Goal: Task Accomplishment & Management: Use online tool/utility

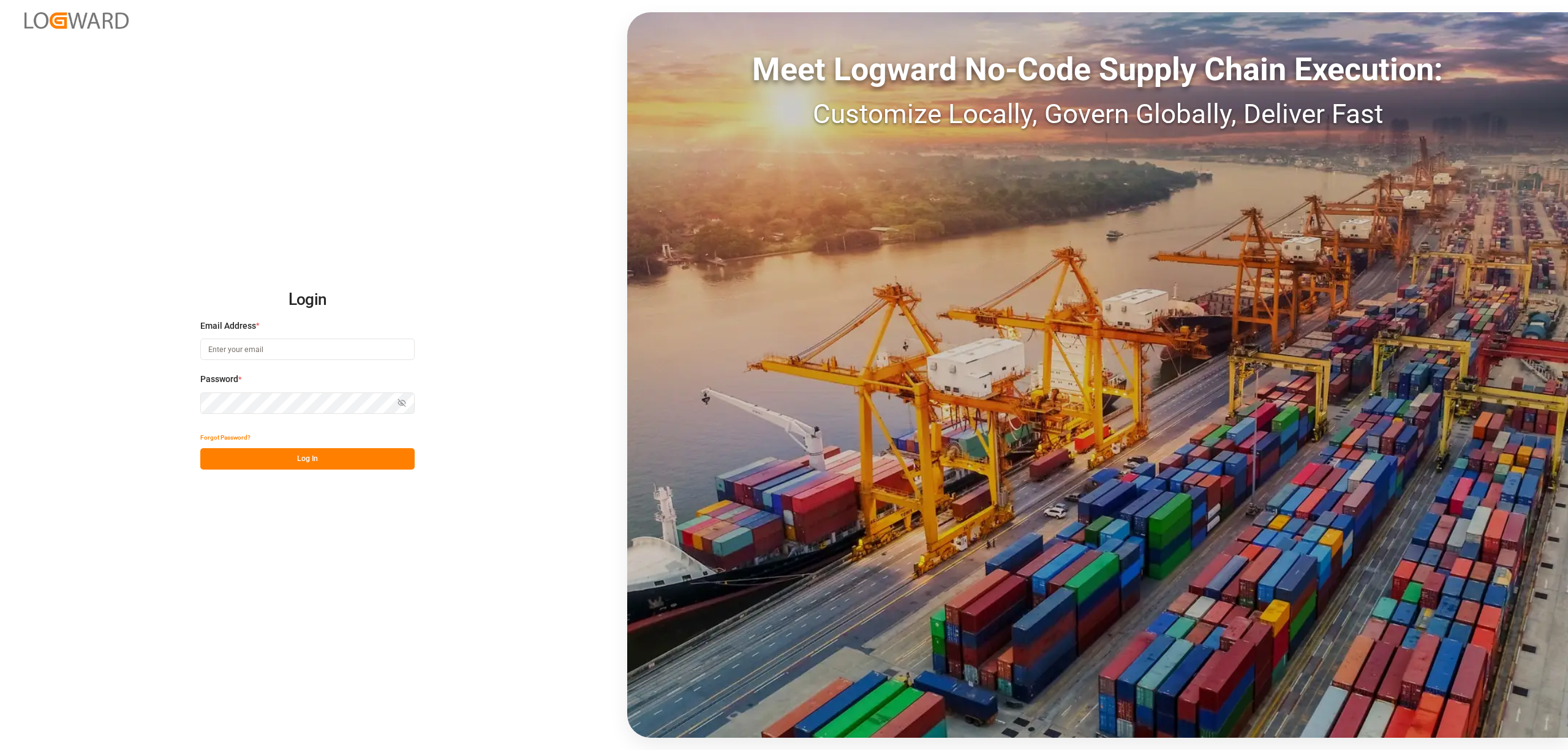
type input "[EMAIL_ADDRESS][DOMAIN_NAME]"
click at [280, 454] on button "Log In" at bounding box center [308, 459] width 215 height 21
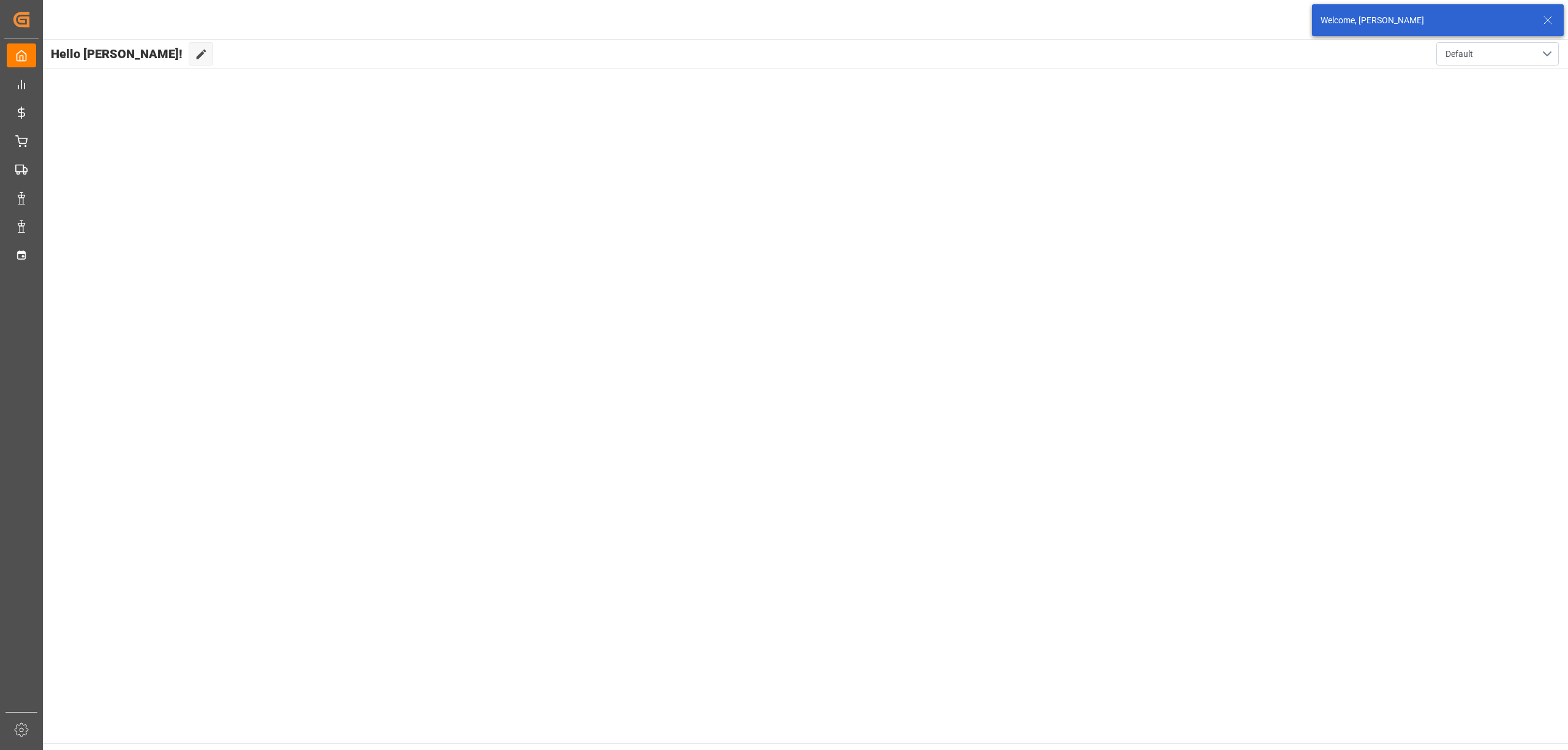
click at [34, 240] on div "My Cockpit My Cockpit Control Tower Control Tower Rate Management Rate Manageme…" at bounding box center [21, 375] width 34 height 673
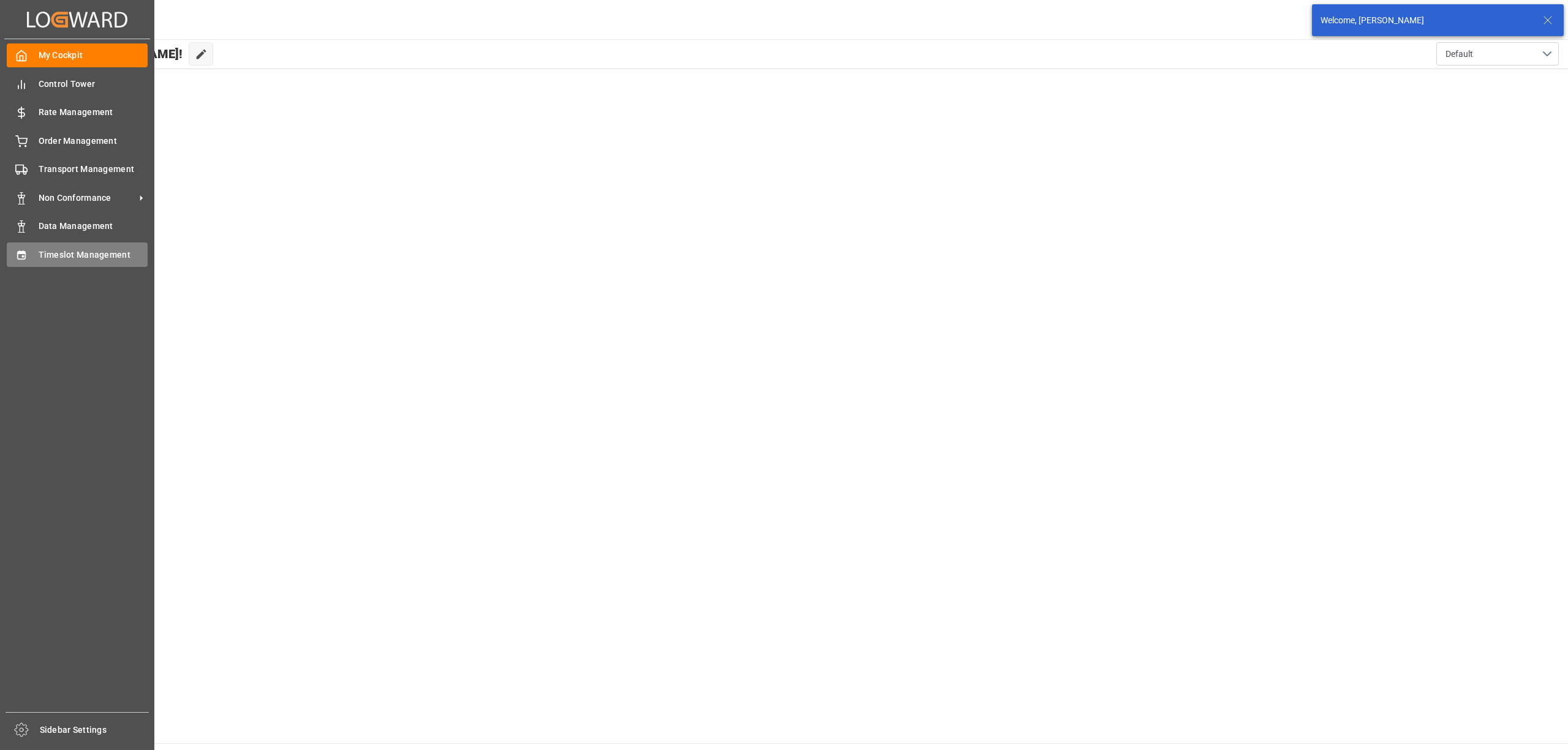
click at [32, 252] on div "Timeslot Management Timeslot Management" at bounding box center [77, 254] width 141 height 24
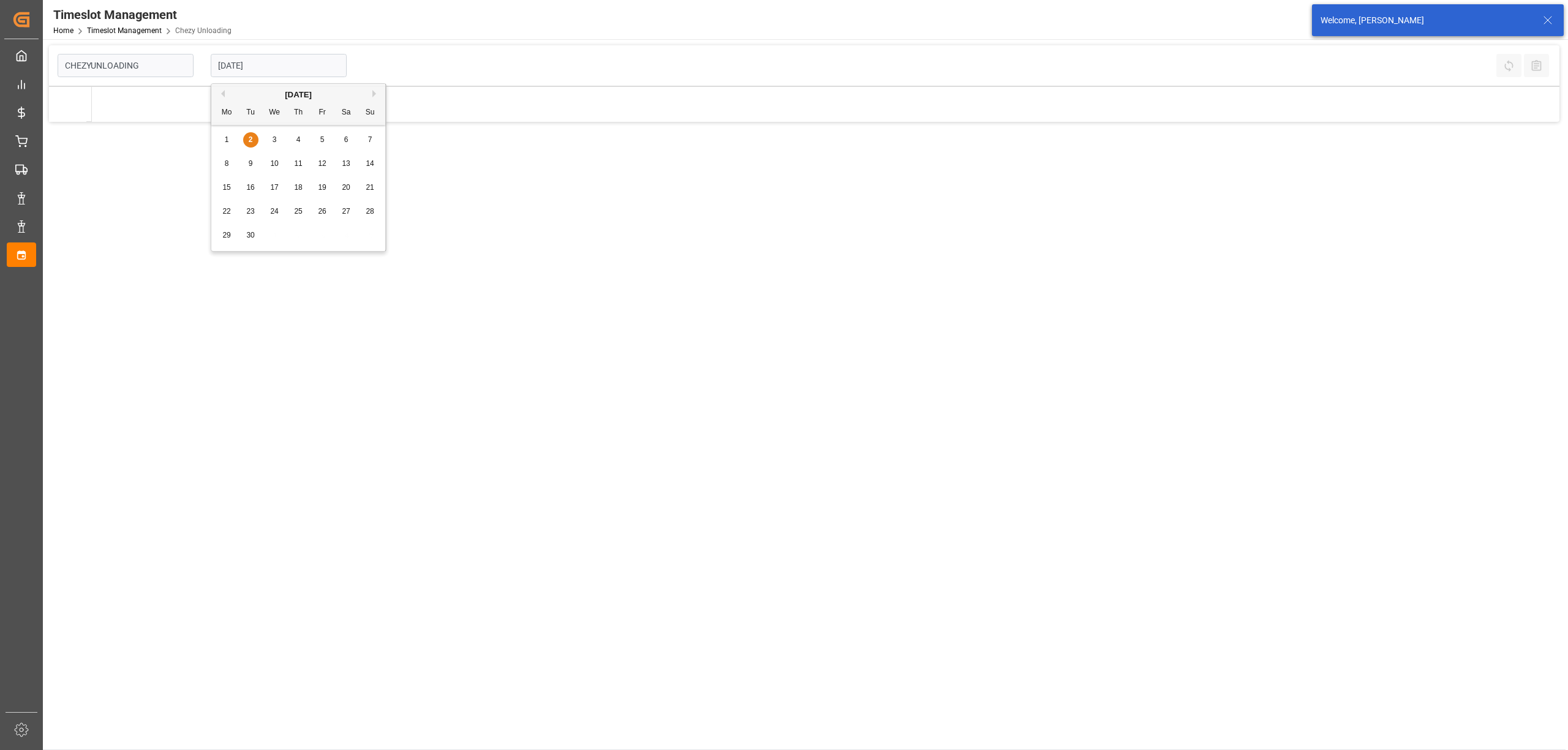
click at [303, 63] on input "[DATE]" at bounding box center [278, 65] width 136 height 23
type input "Chezy Unloading"
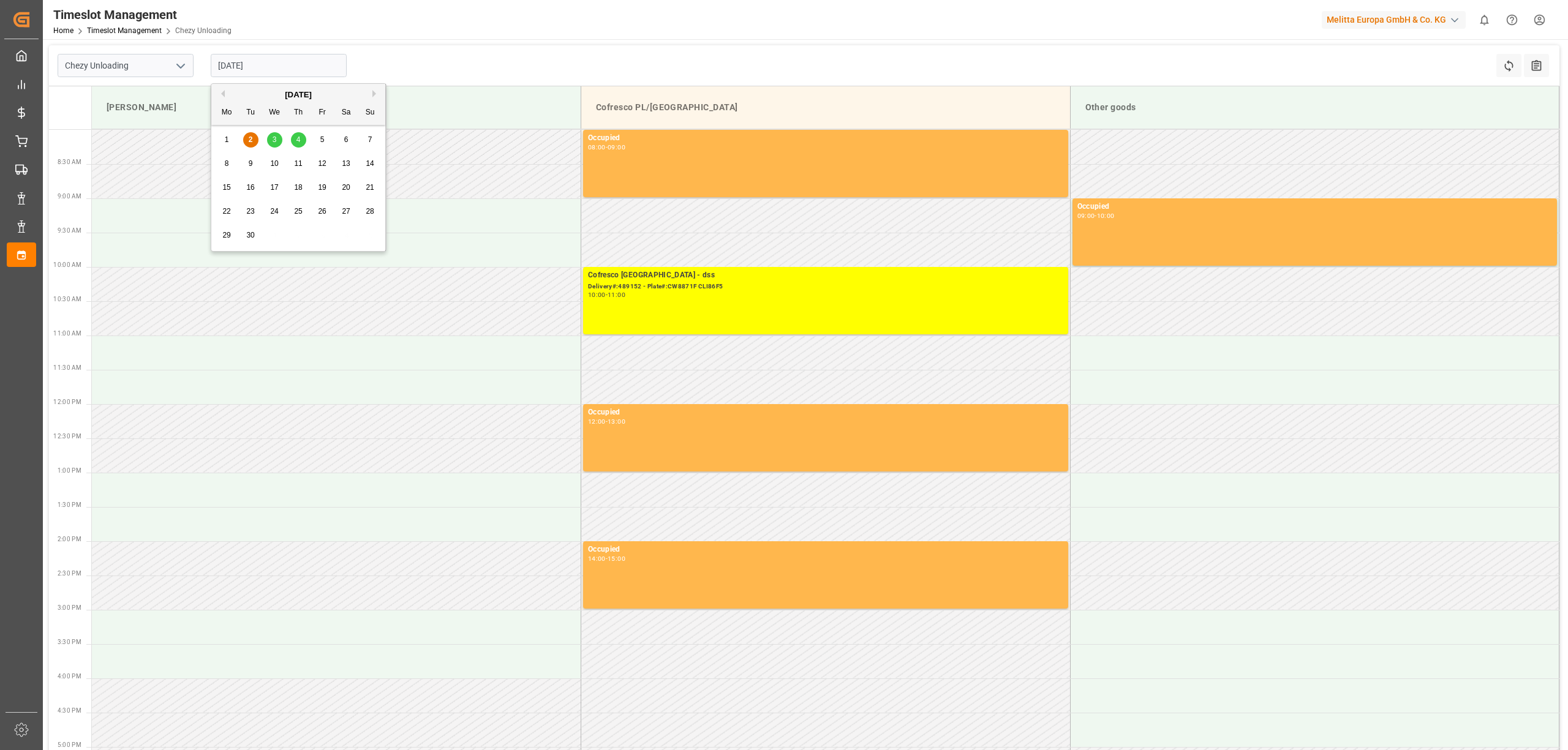
click at [302, 135] on div "4" at bounding box center [299, 141] width 16 height 15
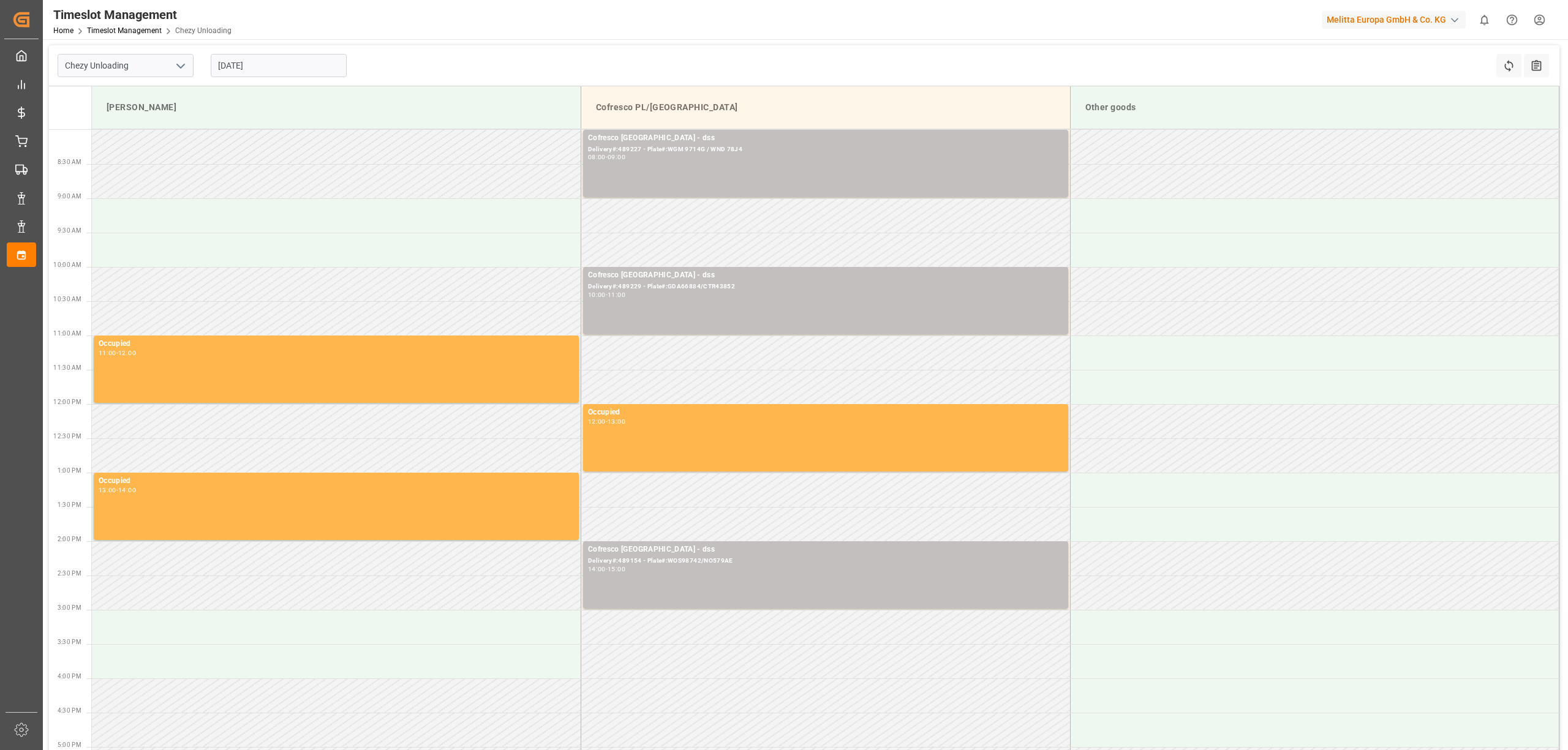
click at [593, 49] on div "Chezy Unloading [DATE] Refresh Time Slots All Audits" at bounding box center [804, 66] width 1511 height 41
click at [272, 65] on input "[DATE]" at bounding box center [278, 65] width 136 height 23
click at [275, 138] on span "3" at bounding box center [275, 139] width 5 height 8
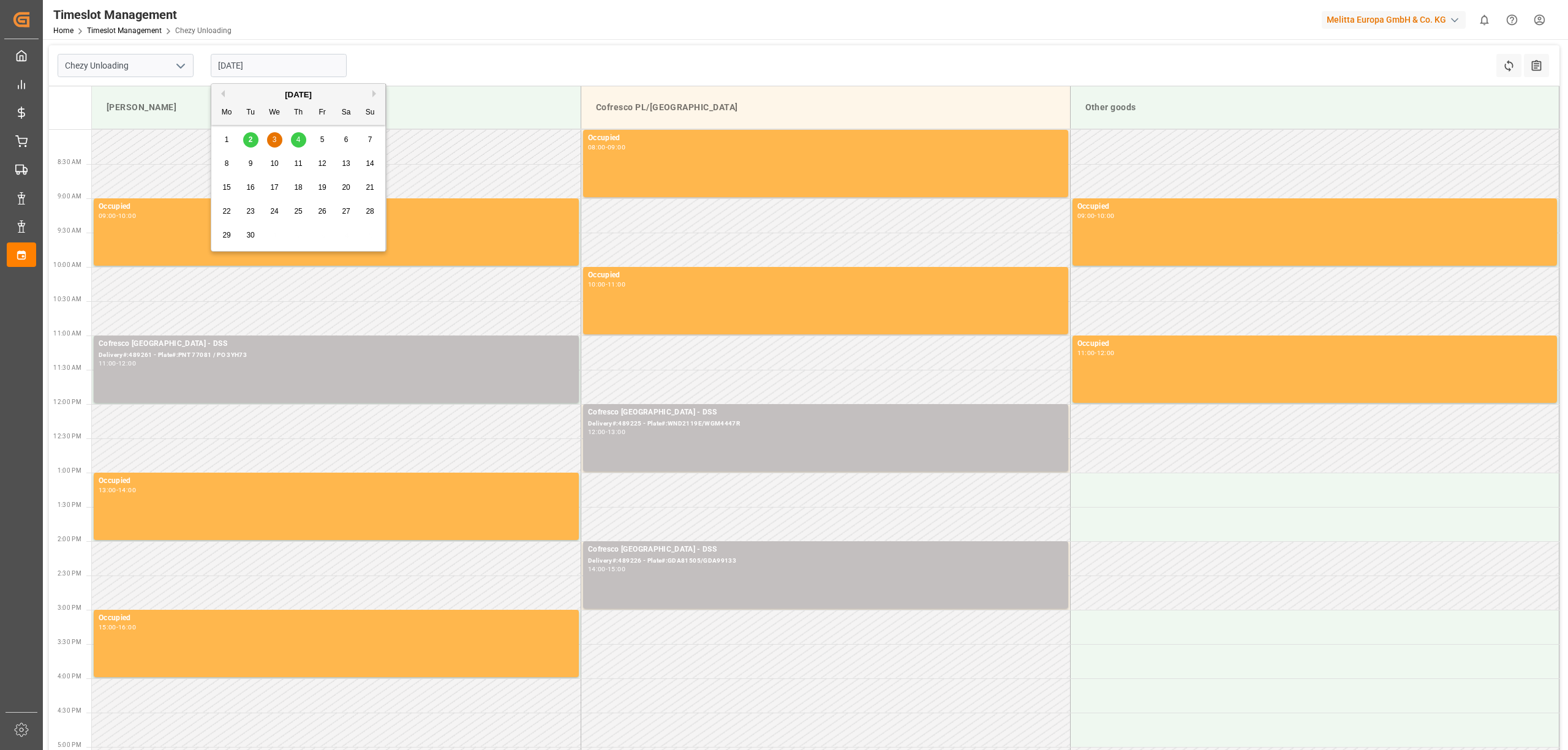
click at [282, 57] on input "[DATE]" at bounding box center [278, 65] width 136 height 23
click at [295, 142] on div "4" at bounding box center [299, 141] width 16 height 15
type input "[DATE]"
